Goal: Information Seeking & Learning: Learn about a topic

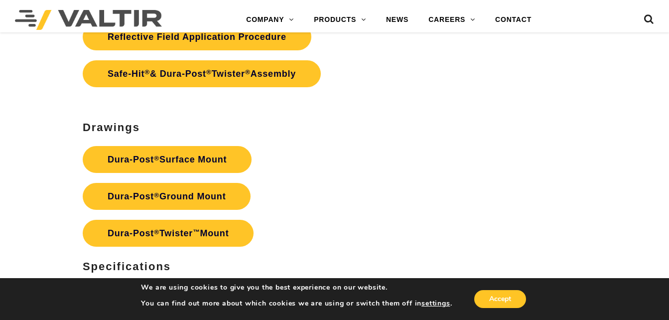
scroll to position [2741, 0]
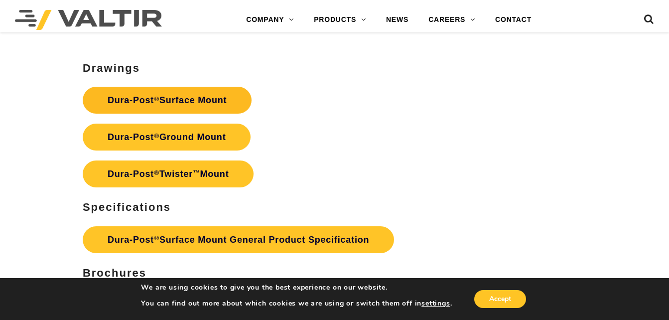
click at [200, 100] on link "Dura-Post ® Surface Mount" at bounding box center [167, 100] width 169 height 27
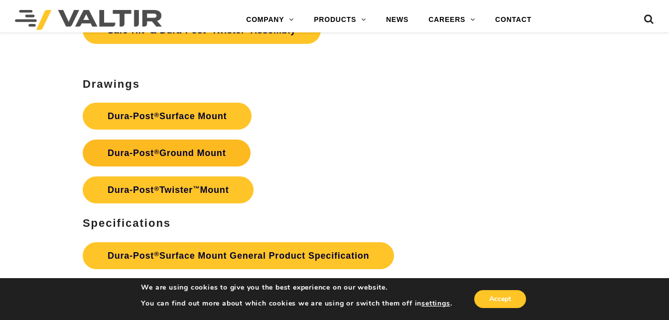
scroll to position [2708, 0]
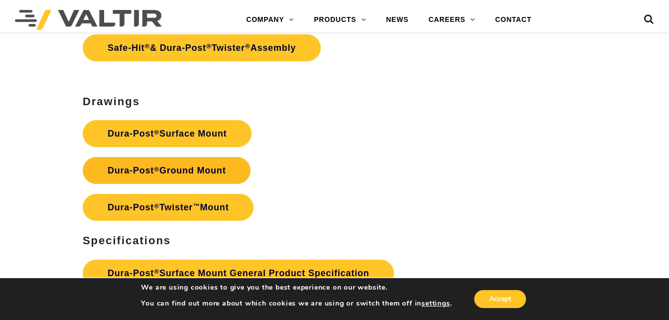
click at [171, 171] on link "Dura-Post ® Ground Mount" at bounding box center [167, 170] width 168 height 27
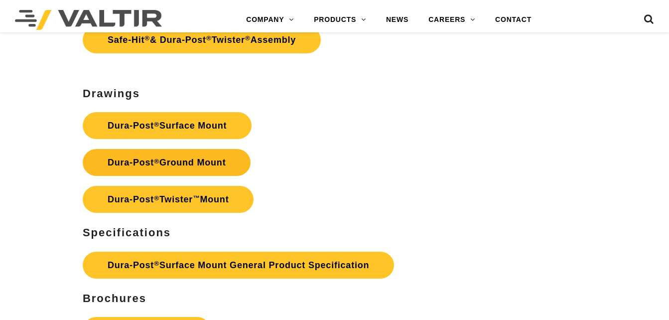
scroll to position [2708, 0]
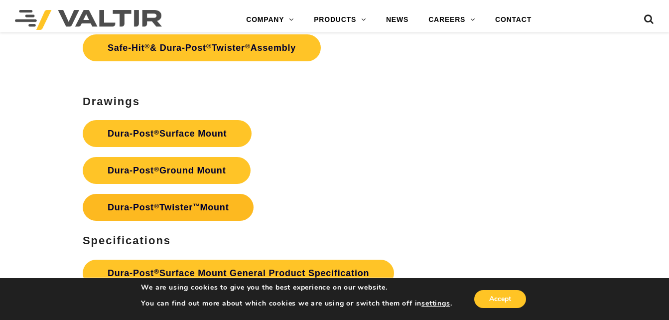
click at [211, 208] on link "Dura-Post ® Twister ™ Mount" at bounding box center [168, 207] width 171 height 27
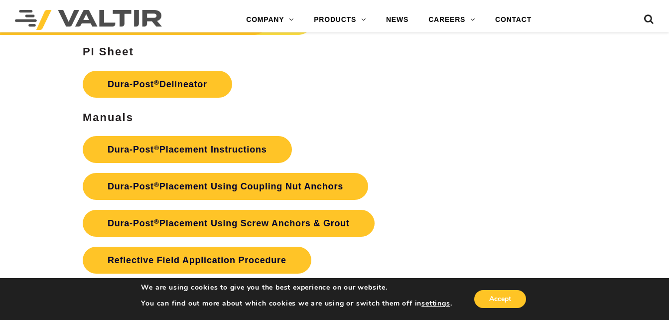
scroll to position [2359, 0]
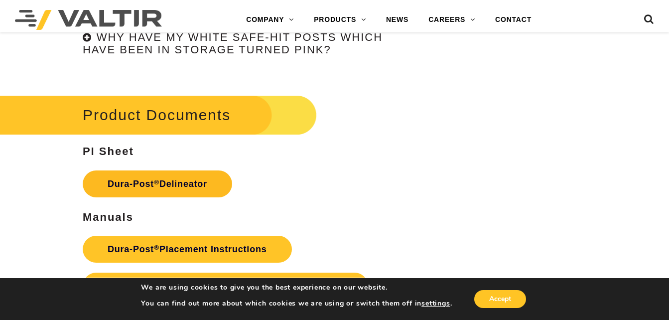
click at [196, 181] on link "Dura-Post ® Delineator" at bounding box center [158, 183] width 150 height 27
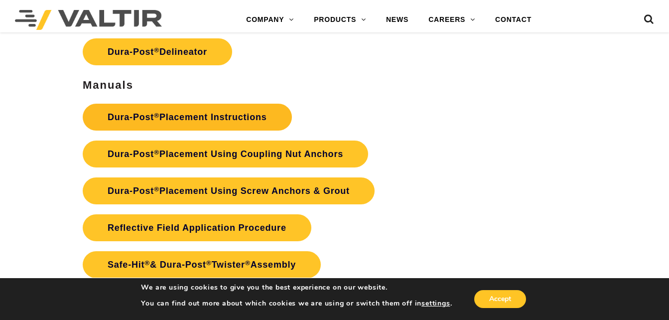
scroll to position [2509, 0]
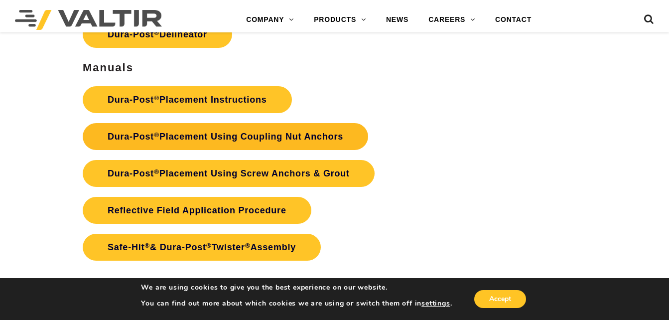
click at [254, 136] on link "Dura-Post ® Placement Using Coupling Nut Anchors" at bounding box center [226, 136] width 286 height 27
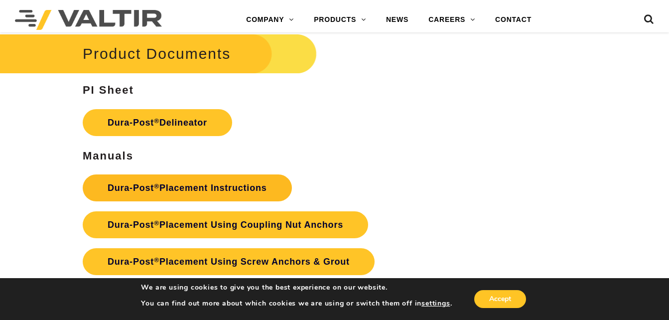
scroll to position [2442, 0]
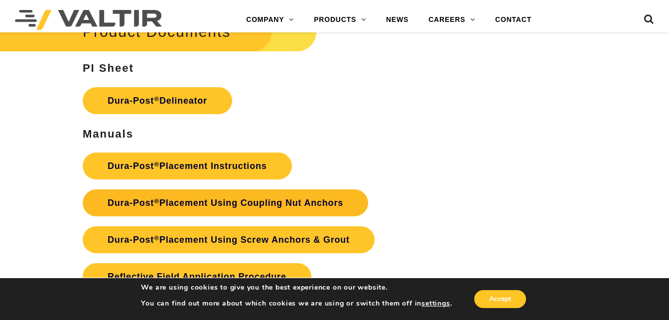
click at [226, 202] on link "Dura-Post ® Placement Using Coupling Nut Anchors" at bounding box center [226, 202] width 286 height 27
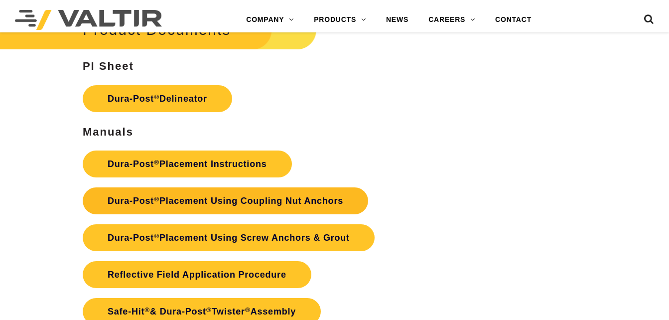
scroll to position [2442, 0]
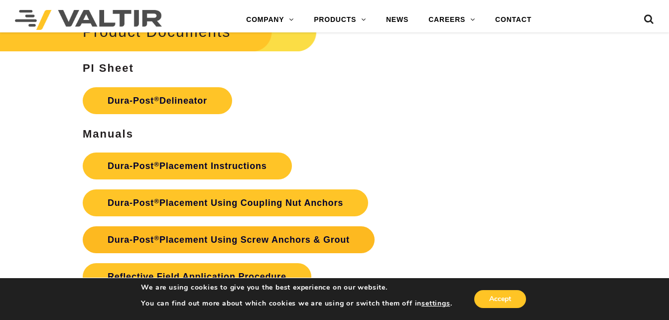
click at [190, 238] on link "Dura-Post ® Placement Using Screw Anchors & Grout" at bounding box center [229, 239] width 292 height 27
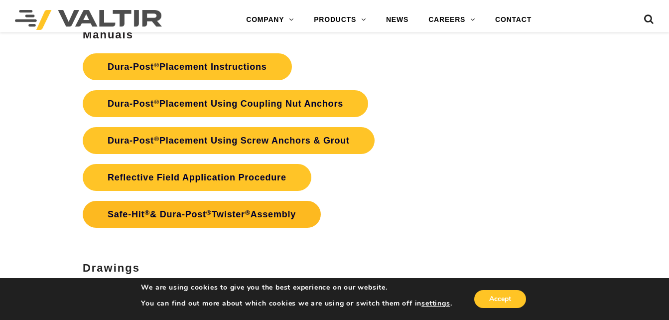
scroll to position [2542, 0]
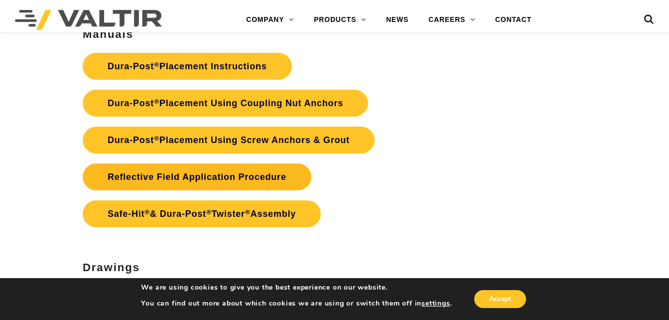
click at [241, 180] on link "Reflective Field Application Procedure" at bounding box center [197, 176] width 229 height 27
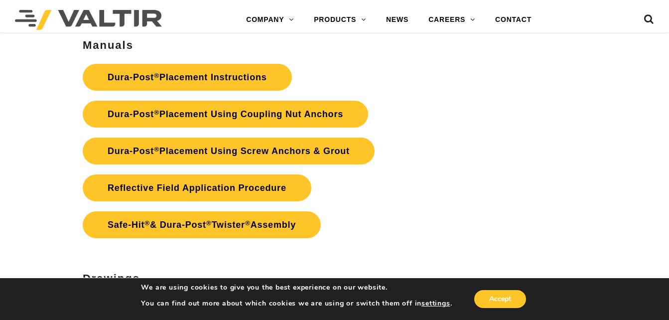
scroll to position [2542, 0]
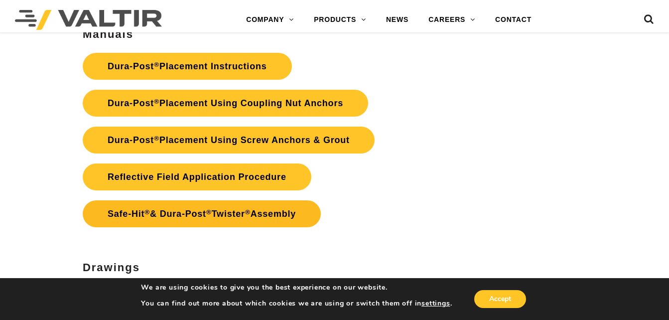
click at [231, 214] on link "Safe-Hit ® & Dura-Post ® Twister ® Assembly" at bounding box center [202, 213] width 238 height 27
